Goal: Task Accomplishment & Management: Manage account settings

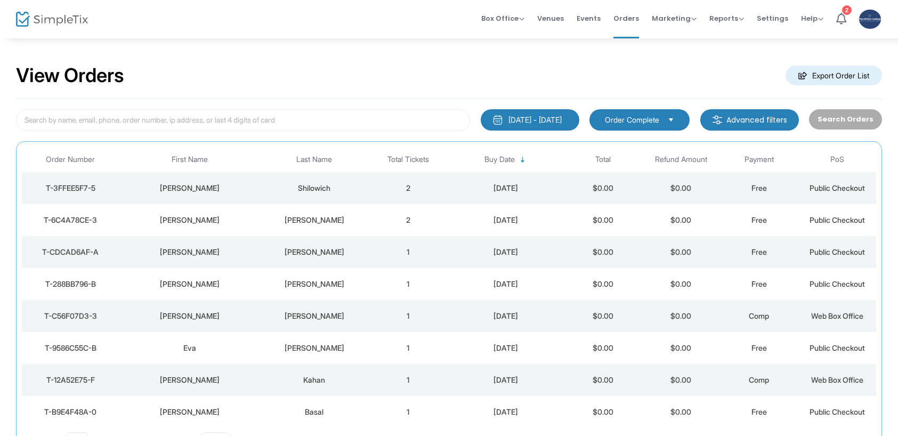
click at [331, 188] on div "Shilowich" at bounding box center [314, 188] width 104 height 11
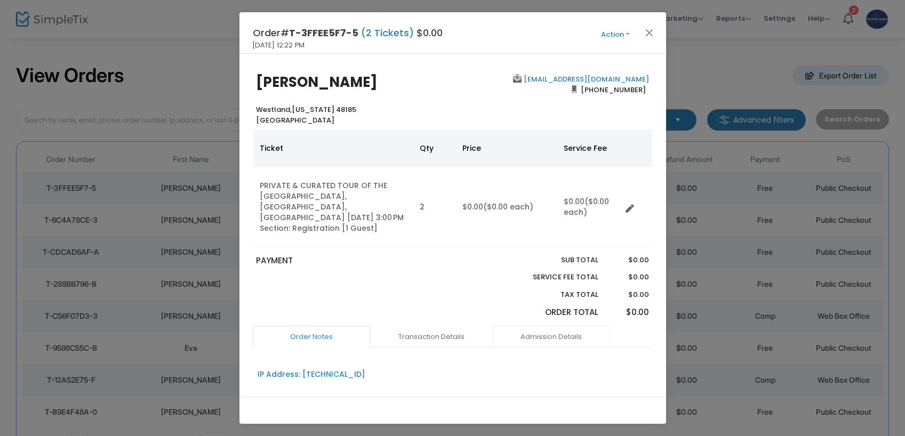
click at [548, 326] on link "Admission Details" at bounding box center [551, 337] width 117 height 22
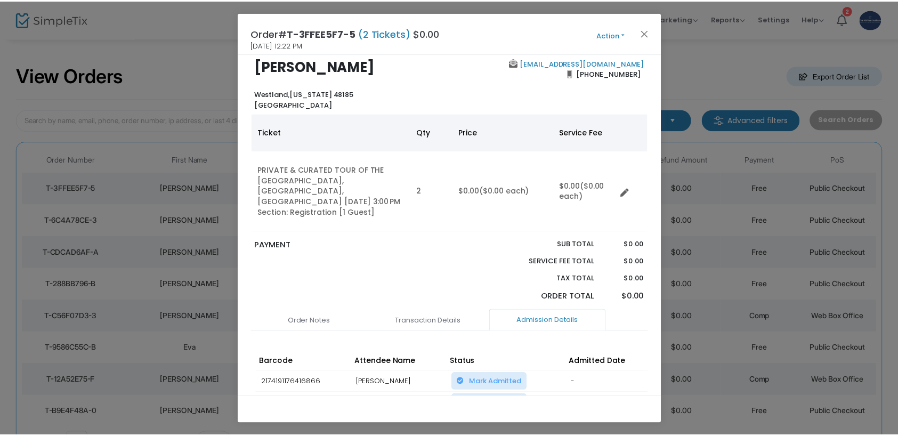
scroll to position [89, 0]
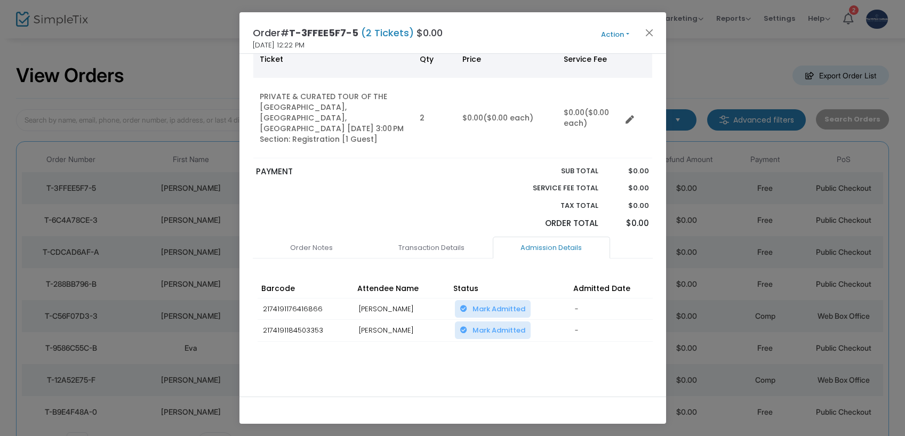
click at [614, 33] on button "Action" at bounding box center [615, 35] width 64 height 12
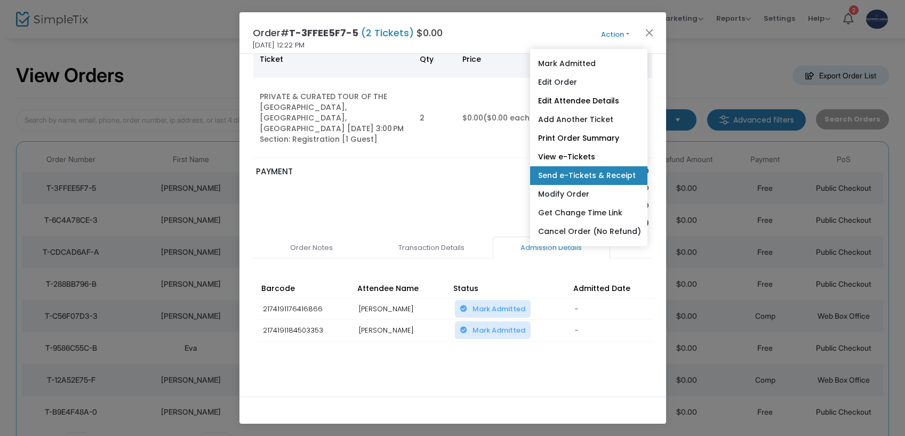
click at [597, 174] on link "Send e-Tickets & Receipt" at bounding box center [588, 175] width 117 height 19
type input "shilrich@optonline.net"
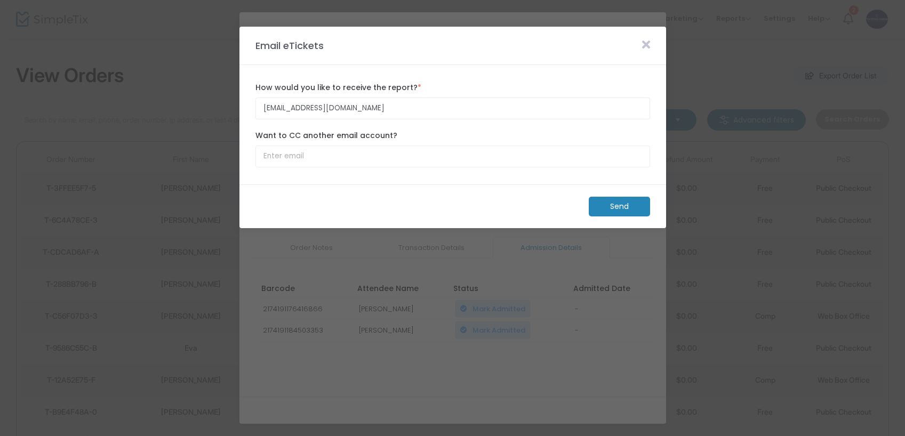
click at [619, 207] on m-button "Send" at bounding box center [619, 207] width 61 height 20
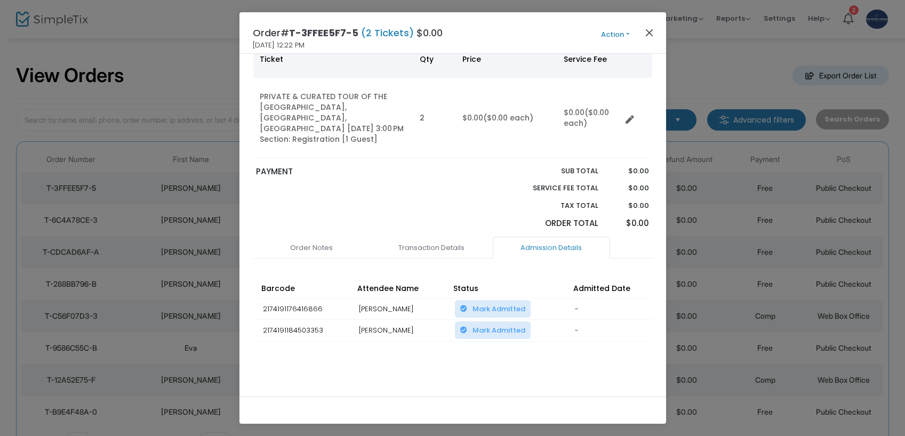
click at [647, 35] on button "Close" at bounding box center [649, 33] width 14 height 14
